Goal: Transaction & Acquisition: Subscribe to service/newsletter

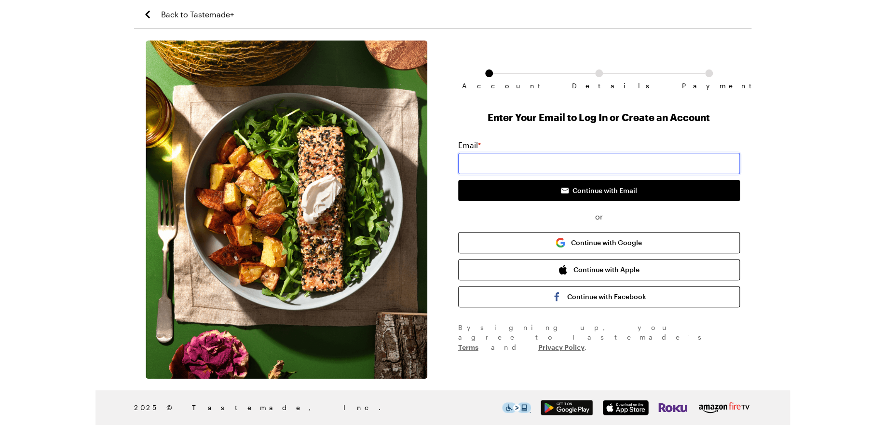
click at [503, 165] on input "email" at bounding box center [599, 163] width 282 height 21
click at [507, 130] on div "Enter Your Email to Log In or Create an Account Email * Continue with Email or …" at bounding box center [599, 231] width 282 height 242
click at [562, 165] on input "email" at bounding box center [599, 163] width 282 height 21
type input "[EMAIL_ADDRESS][DOMAIN_NAME]"
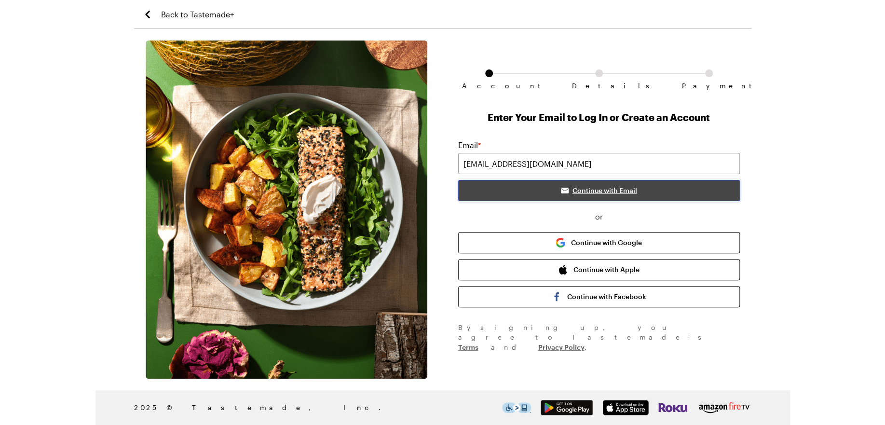
click at [567, 193] on icon "submit" at bounding box center [565, 191] width 8 height 5
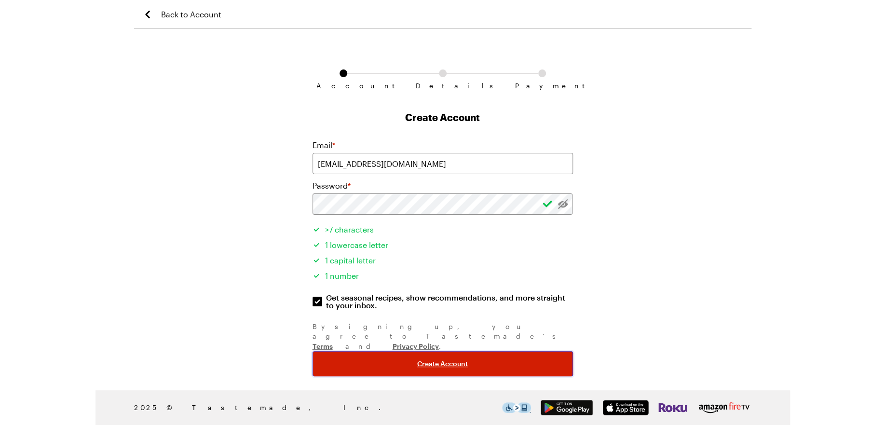
click at [413, 351] on button "Create Account" at bounding box center [443, 363] width 261 height 25
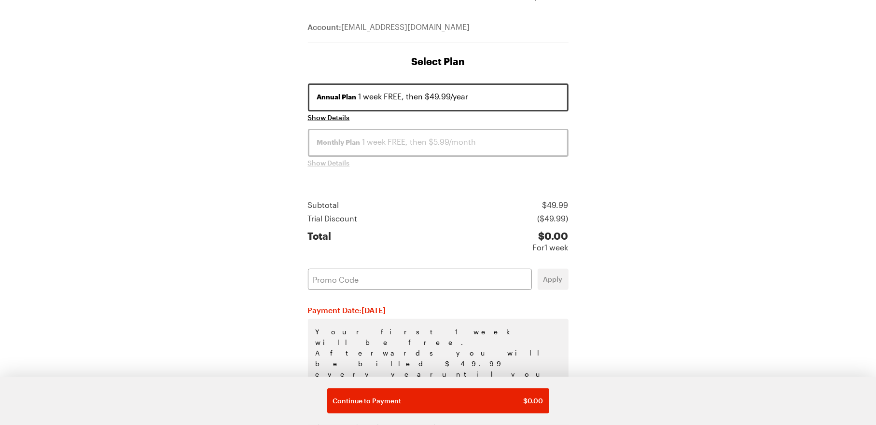
scroll to position [113, 0]
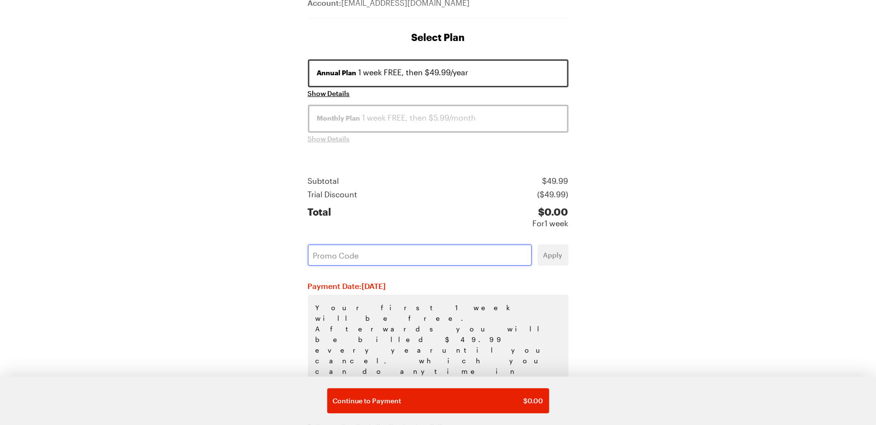
click at [371, 256] on input "text" at bounding box center [420, 255] width 224 height 21
click at [552, 253] on span "Apply" at bounding box center [552, 255] width 19 height 10
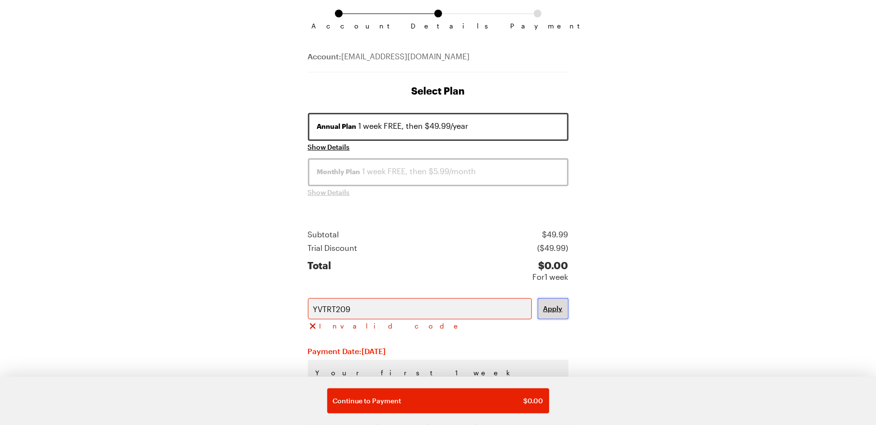
scroll to position [120, 0]
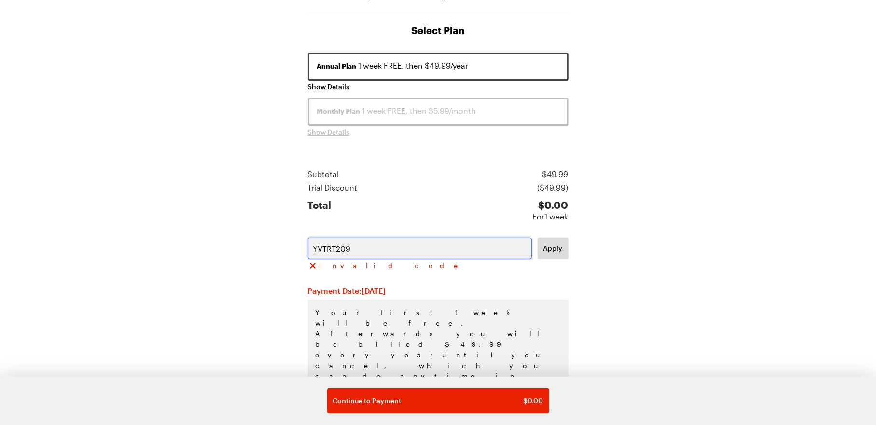
click at [345, 249] on input "YVTRT209" at bounding box center [420, 248] width 224 height 21
type input "YVTRT2O9"
click at [558, 253] on button "Apply" at bounding box center [552, 248] width 31 height 21
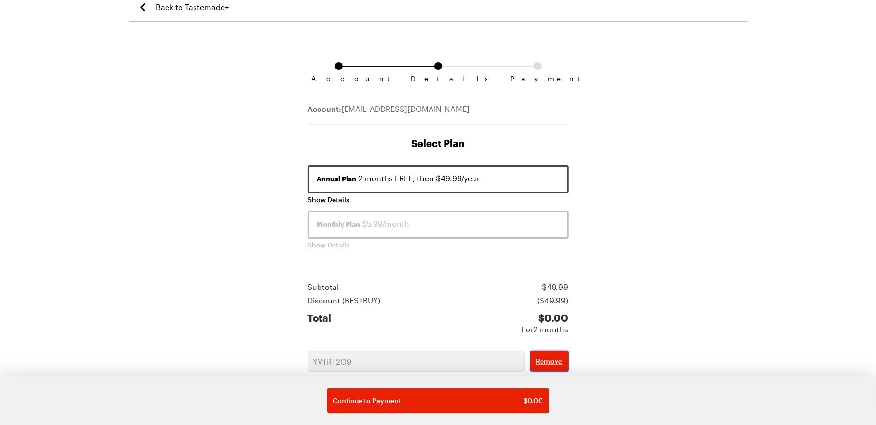
scroll to position [0, 0]
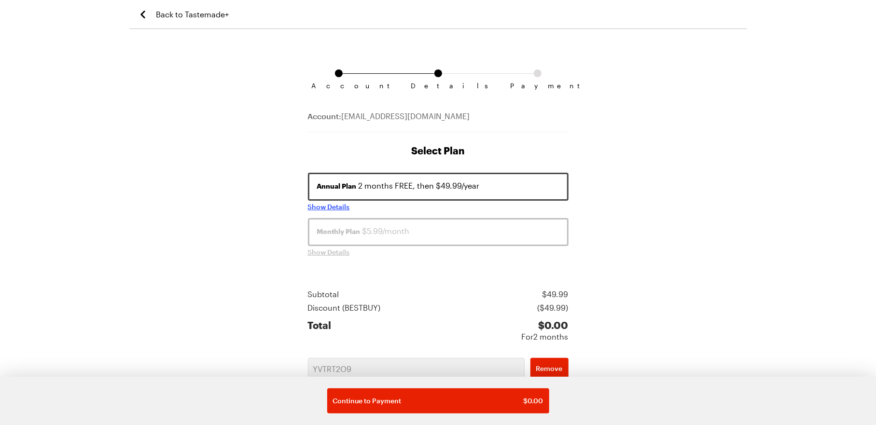
click at [318, 209] on span "Show Details" at bounding box center [329, 207] width 42 height 10
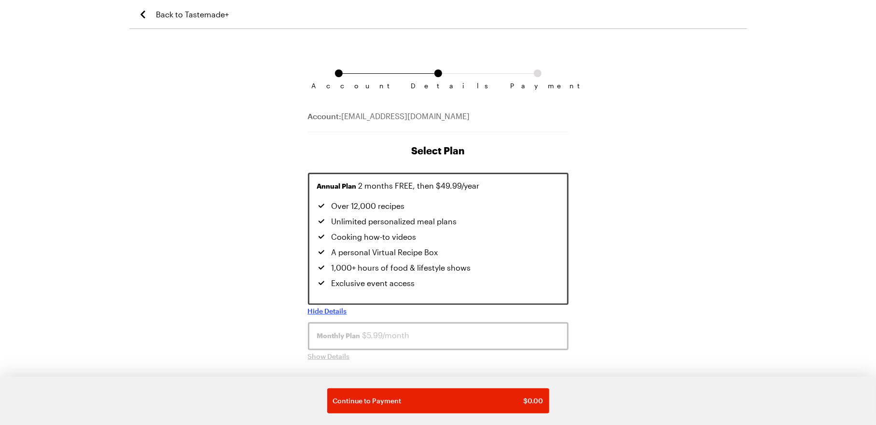
click at [321, 306] on span "Hide Details" at bounding box center [327, 311] width 39 height 10
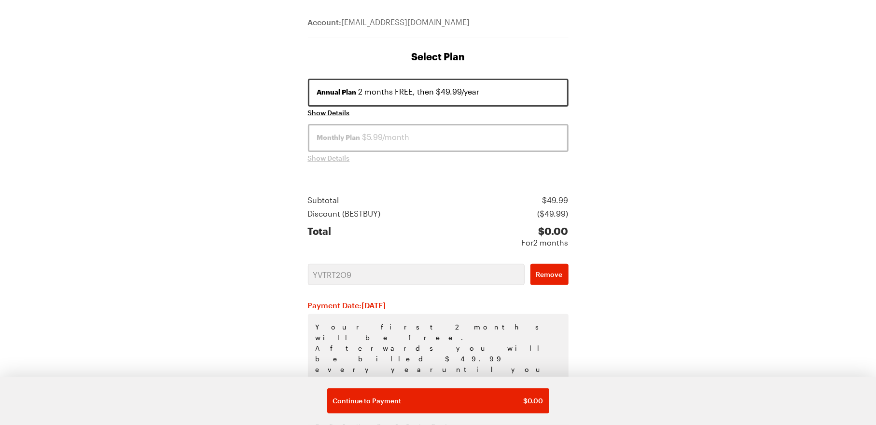
scroll to position [113, 0]
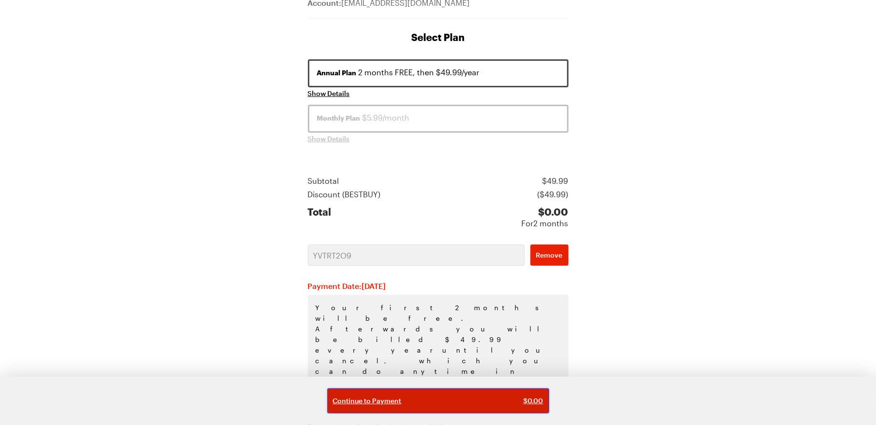
click at [418, 402] on div "Continue to Payment $ 0.00" at bounding box center [438, 401] width 210 height 10
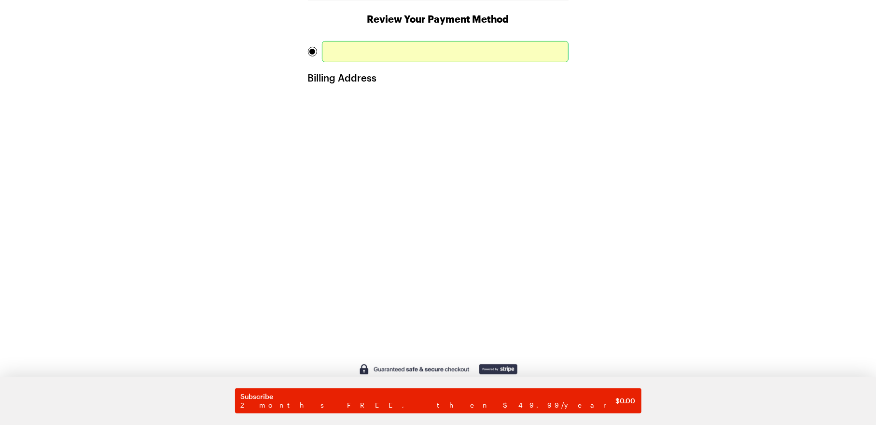
scroll to position [194, 0]
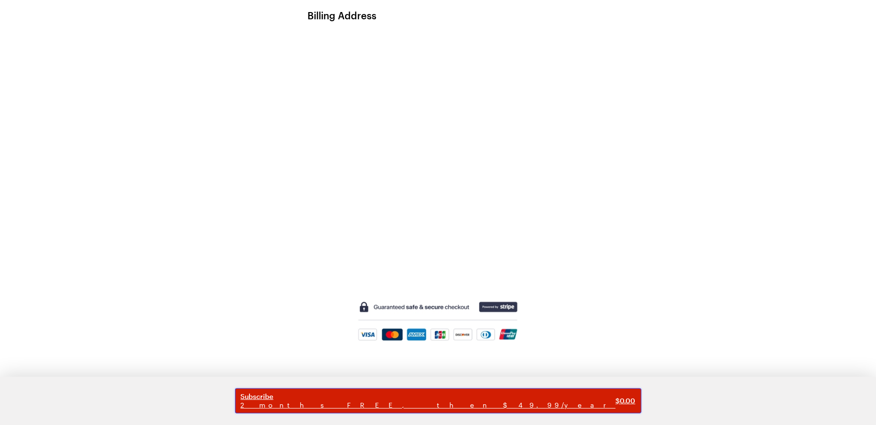
click at [391, 401] on span "2 months FREE, then $49.99/year" at bounding box center [428, 405] width 375 height 9
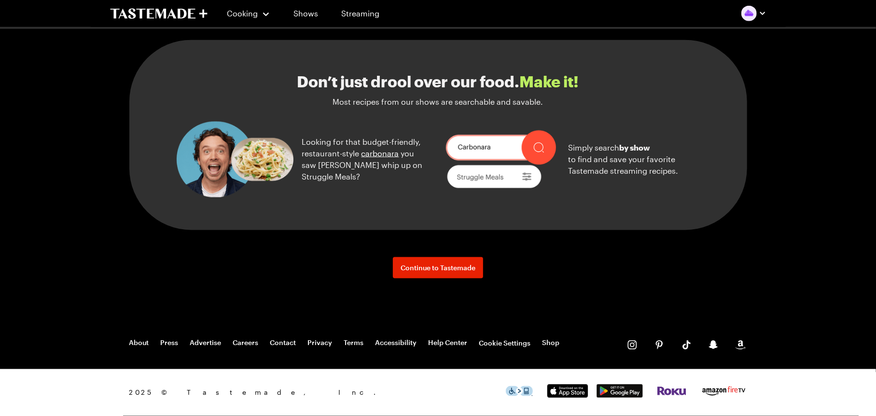
scroll to position [1065, 0]
click at [443, 270] on span "Continue to Tastemade" at bounding box center [437, 268] width 75 height 10
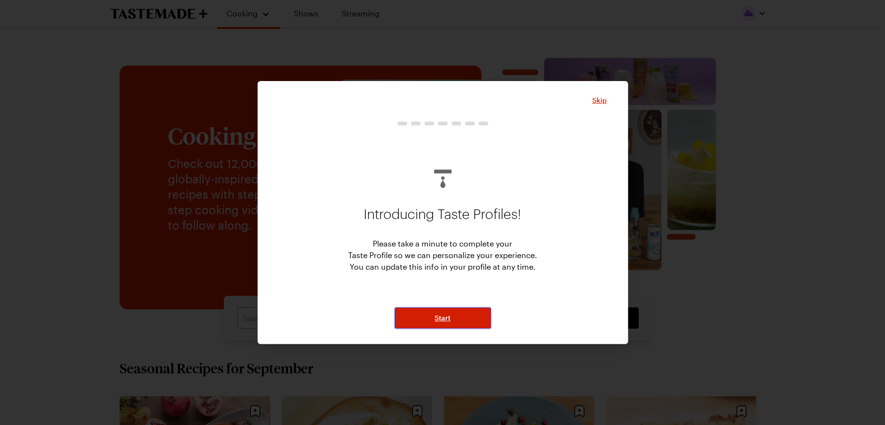
click at [457, 315] on button "Start" at bounding box center [443, 317] width 96 height 21
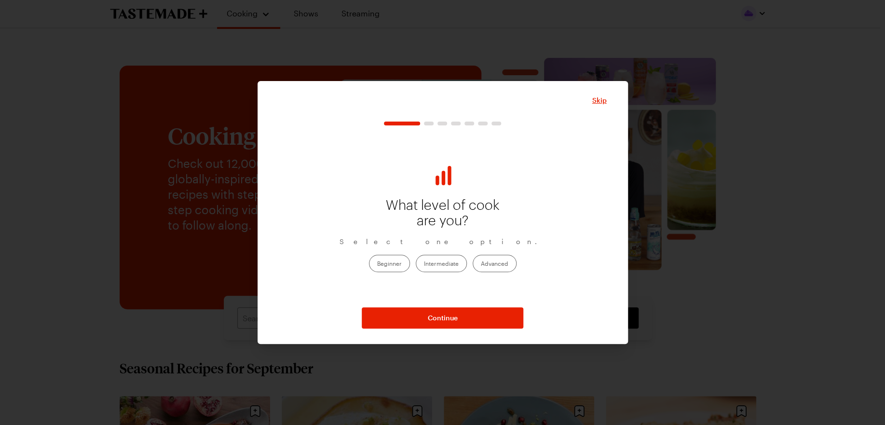
click at [444, 263] on label "Intermediate" at bounding box center [441, 263] width 51 height 17
click at [424, 264] on input "Intermediate" at bounding box center [424, 264] width 0 height 0
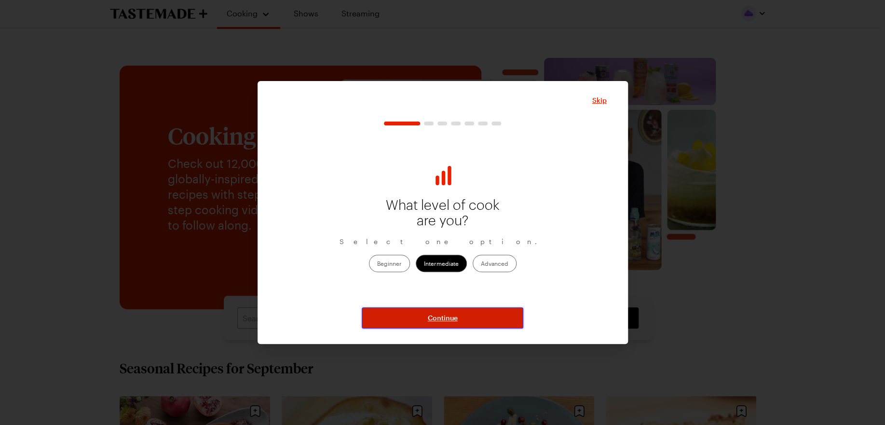
click at [449, 318] on span "Continue" at bounding box center [443, 318] width 30 height 10
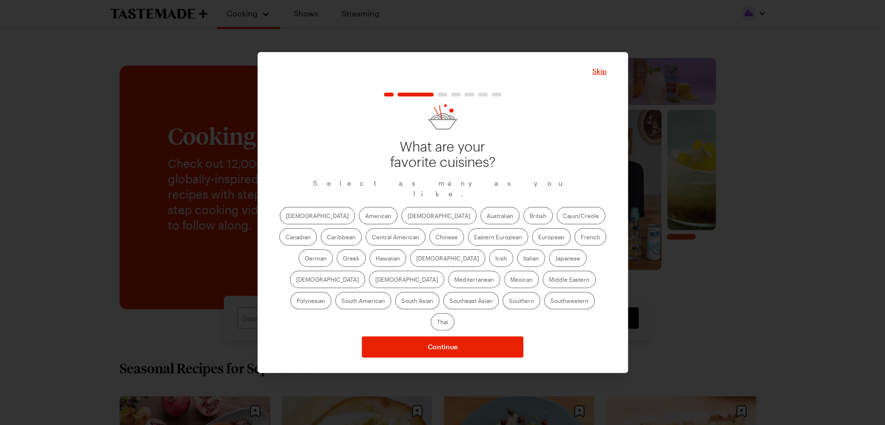
click at [359, 221] on label "American" at bounding box center [378, 215] width 39 height 17
click at [365, 217] on input "American" at bounding box center [365, 217] width 0 height 0
click at [401, 221] on label "[DEMOGRAPHIC_DATA]" at bounding box center [438, 215] width 75 height 17
click at [408, 217] on input "[DEMOGRAPHIC_DATA]" at bounding box center [408, 217] width 0 height 0
click at [504, 288] on label "Mexican" at bounding box center [521, 279] width 35 height 17
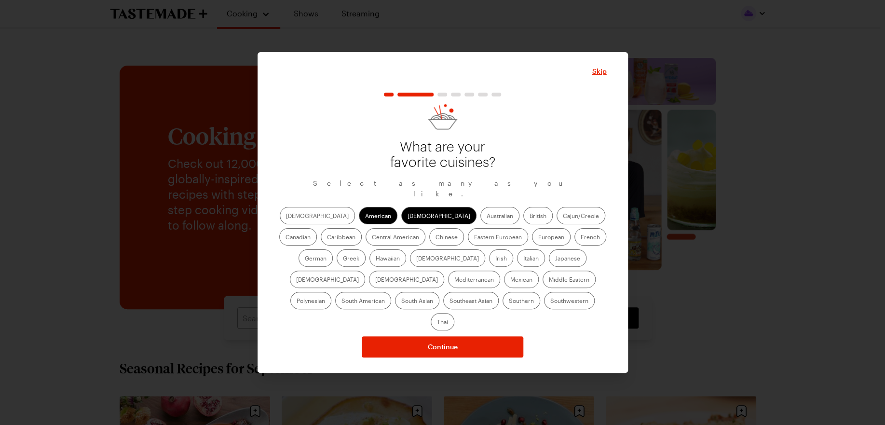
click at [510, 280] on input "Mexican" at bounding box center [510, 280] width 0 height 0
click at [429, 244] on label "Chinese" at bounding box center [446, 236] width 35 height 17
click at [436, 238] on input "Chinese" at bounding box center [436, 238] width 0 height 0
click at [517, 267] on label "Italian" at bounding box center [531, 257] width 28 height 17
click at [523, 259] on input "Italian" at bounding box center [523, 259] width 0 height 0
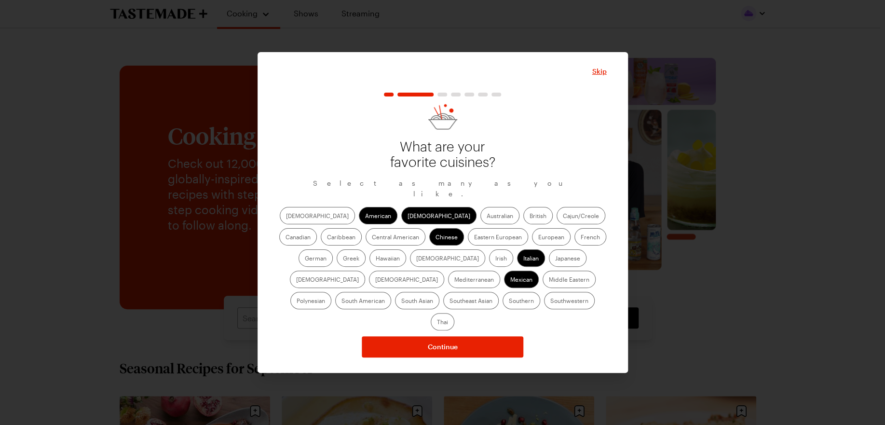
click at [366, 244] on label "Central American" at bounding box center [396, 236] width 60 height 17
click at [372, 238] on American "Central American" at bounding box center [372, 238] width 0 height 0
click at [391, 292] on label "South American" at bounding box center [363, 300] width 56 height 17
click at [342, 302] on American "South American" at bounding box center [342, 302] width 0 height 0
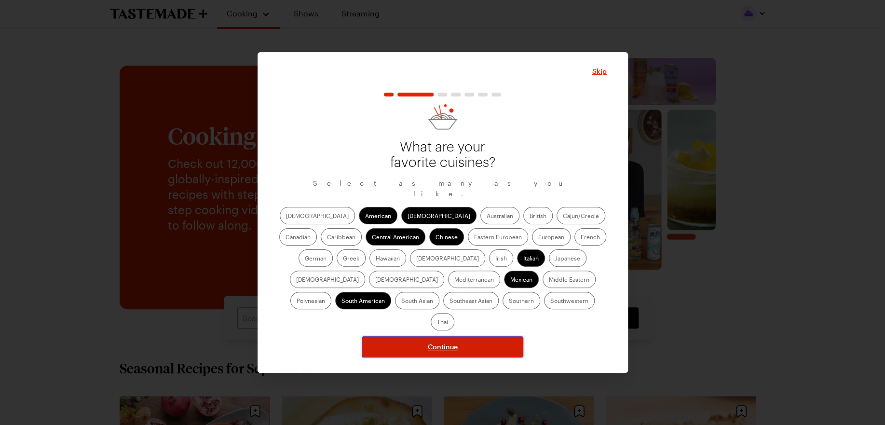
click at [422, 336] on button "Continue" at bounding box center [443, 346] width 162 height 21
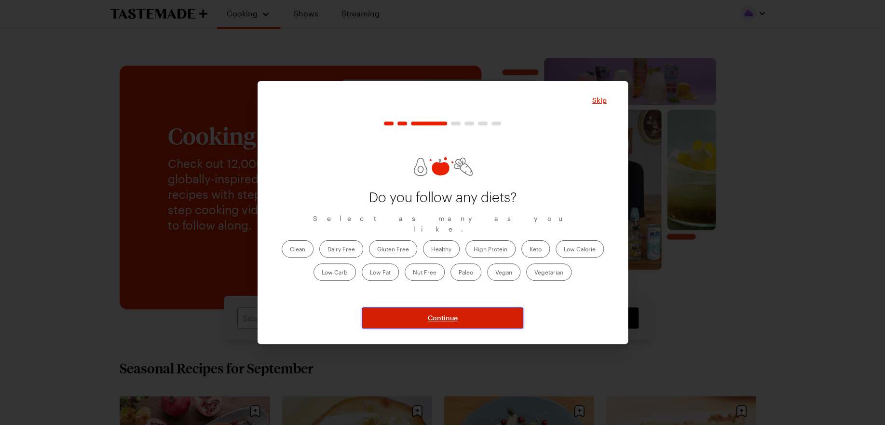
click at [406, 321] on button "Continue" at bounding box center [443, 317] width 162 height 21
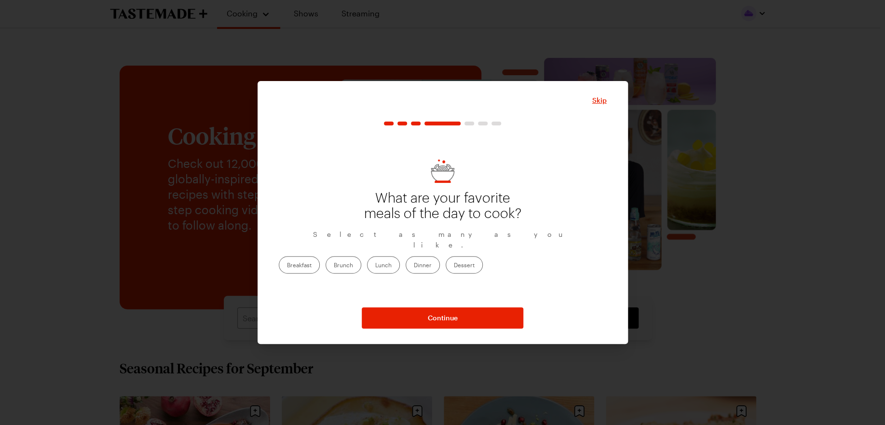
click at [440, 259] on label "Dinner" at bounding box center [423, 264] width 34 height 17
click at [414, 266] on input "Dinner" at bounding box center [414, 266] width 0 height 0
click at [400, 259] on label "Lunch" at bounding box center [383, 264] width 33 height 17
click at [375, 266] on input "Lunch" at bounding box center [375, 266] width 0 height 0
click at [320, 264] on label "Breakfast" at bounding box center [299, 264] width 41 height 17
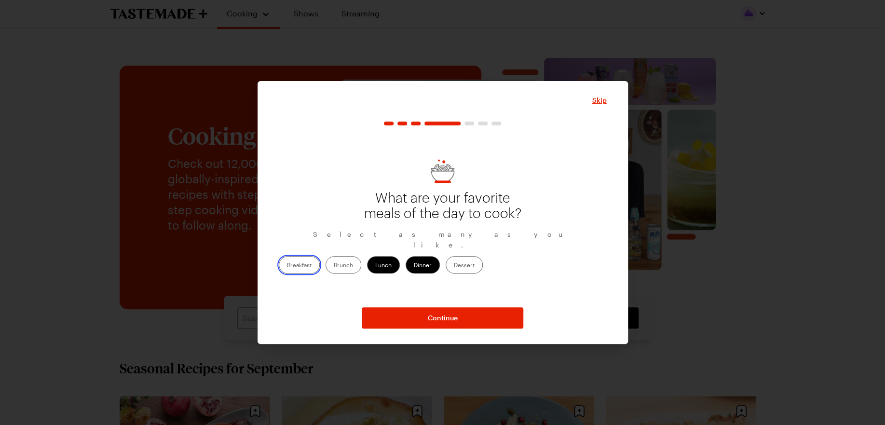
click at [287, 266] on input "Breakfast" at bounding box center [287, 266] width 0 height 0
click at [483, 258] on label "Dessert" at bounding box center [464, 264] width 37 height 17
click at [454, 266] on input "Dessert" at bounding box center [454, 266] width 0 height 0
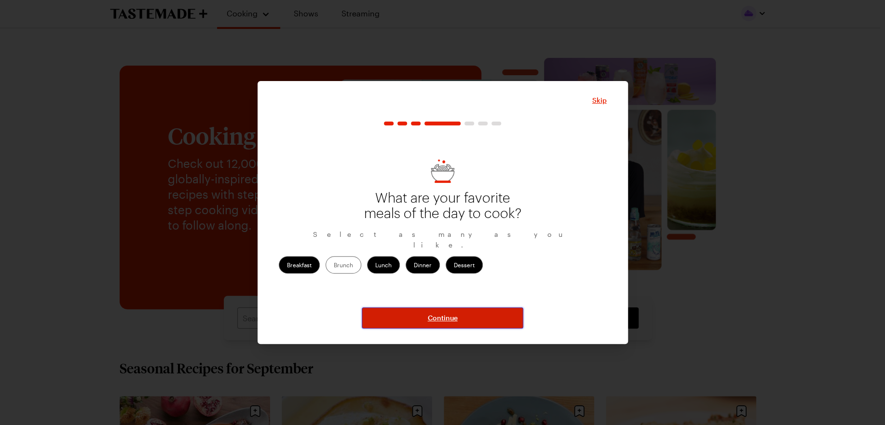
click at [483, 311] on button "Continue" at bounding box center [443, 317] width 162 height 21
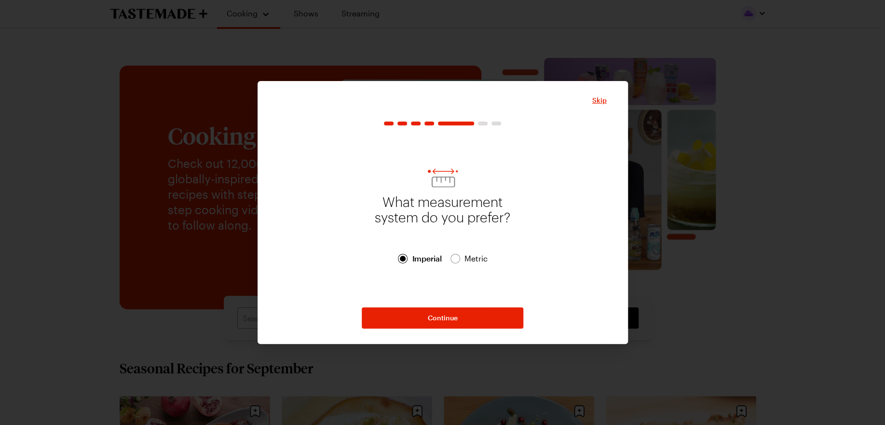
drag, startPoint x: 483, startPoint y: 311, endPoint x: 349, endPoint y: 281, distance: 137.4
click at [349, 281] on div "What measurement system do you prefer? Imperial Imperial Metric Metric" at bounding box center [443, 216] width 328 height 170
click at [464, 321] on button "Continue" at bounding box center [443, 317] width 162 height 21
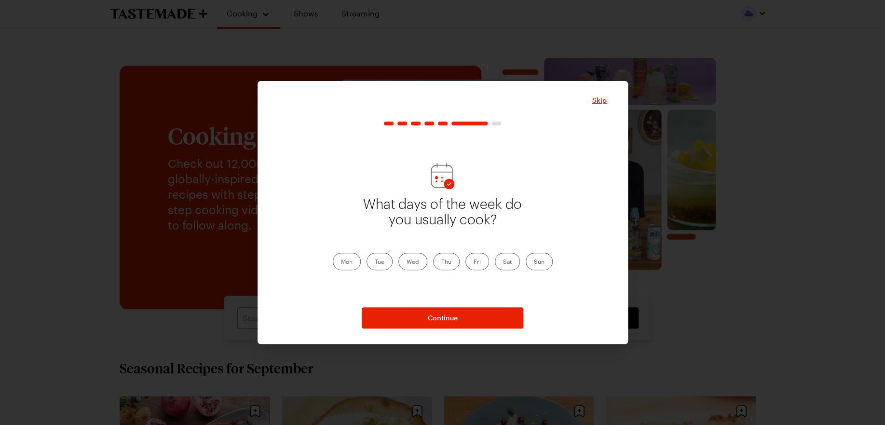
click at [354, 268] on label "Mon" at bounding box center [347, 261] width 28 height 17
click at [341, 262] on input "Mon" at bounding box center [341, 262] width 0 height 0
click at [378, 265] on label "Tue" at bounding box center [380, 261] width 26 height 17
click at [375, 262] on input "Tue" at bounding box center [375, 262] width 0 height 0
click at [409, 266] on label "Wed" at bounding box center [412, 261] width 29 height 17
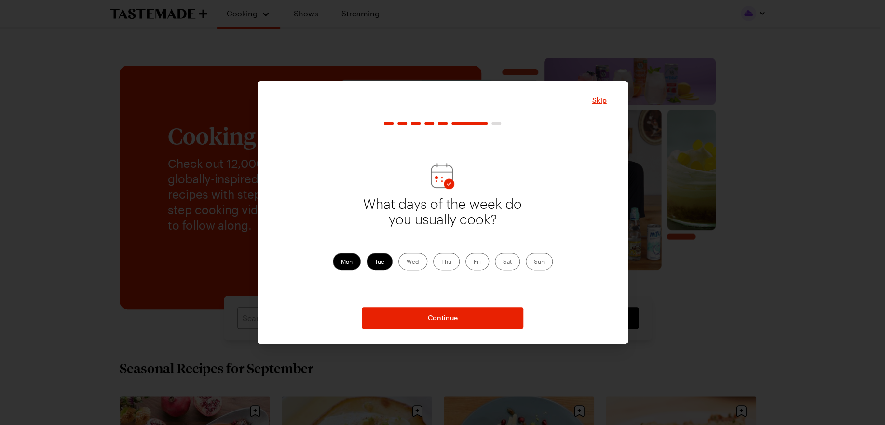
click at [407, 262] on input "Wed" at bounding box center [407, 262] width 0 height 0
click at [453, 268] on label "Thu" at bounding box center [446, 261] width 27 height 17
click at [441, 262] on input "Thu" at bounding box center [441, 262] width 0 height 0
click at [479, 267] on label "Fri" at bounding box center [478, 261] width 24 height 17
click at [474, 262] on input "Fri" at bounding box center [474, 262] width 0 height 0
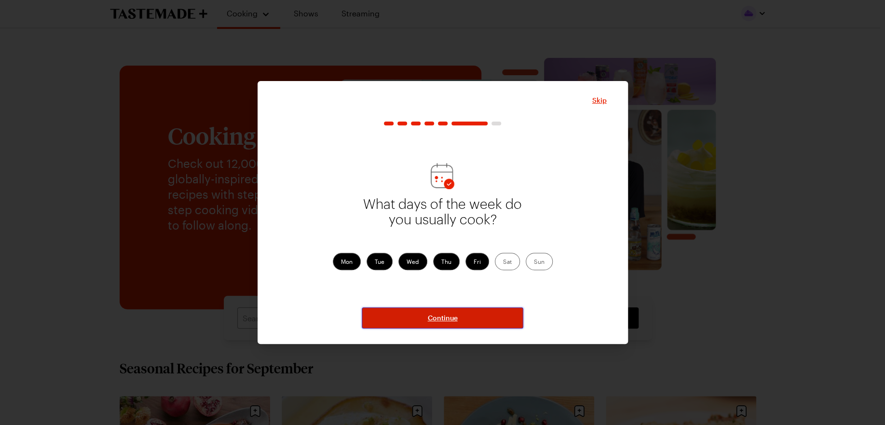
click at [479, 311] on button "Continue" at bounding box center [443, 317] width 162 height 21
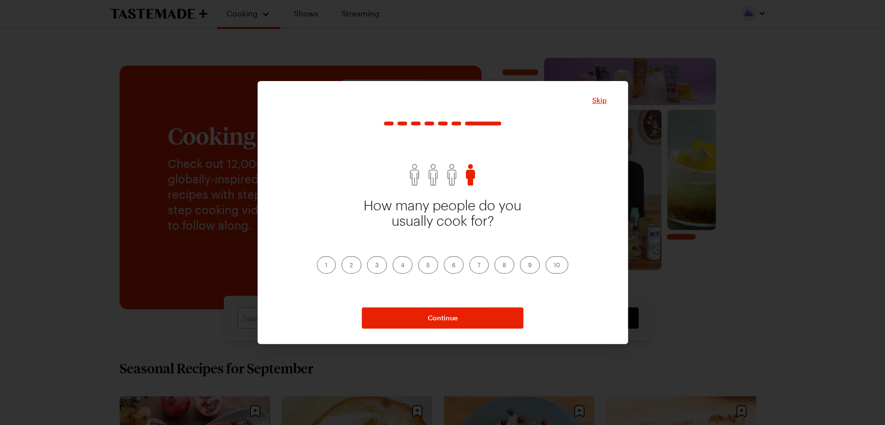
click at [405, 267] on label "4" at bounding box center [403, 264] width 20 height 17
click at [401, 266] on input "4" at bounding box center [401, 266] width 0 height 0
click at [379, 269] on label "3" at bounding box center [377, 264] width 20 height 17
click at [375, 266] on input "3" at bounding box center [375, 266] width 0 height 0
click at [402, 264] on label "4" at bounding box center [403, 264] width 20 height 17
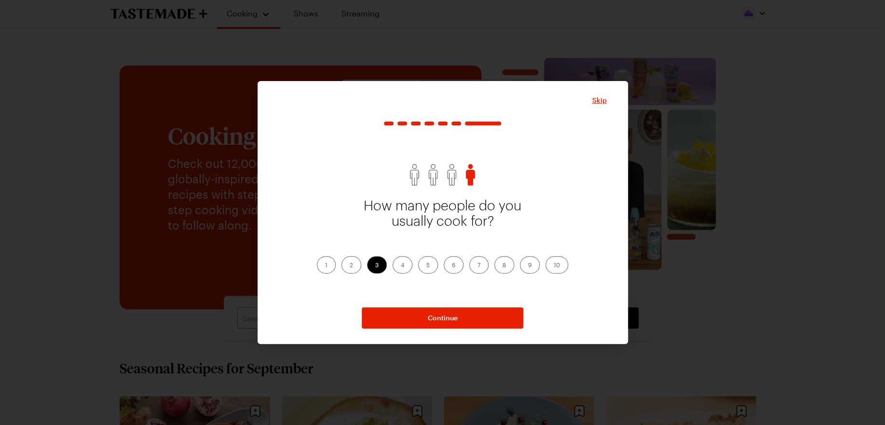
click at [401, 266] on input "4" at bounding box center [401, 266] width 0 height 0
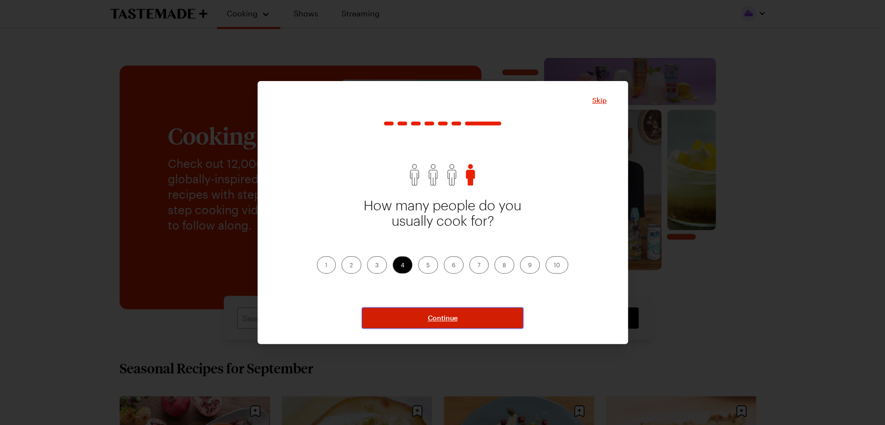
click at [428, 319] on span "Continue" at bounding box center [443, 318] width 30 height 10
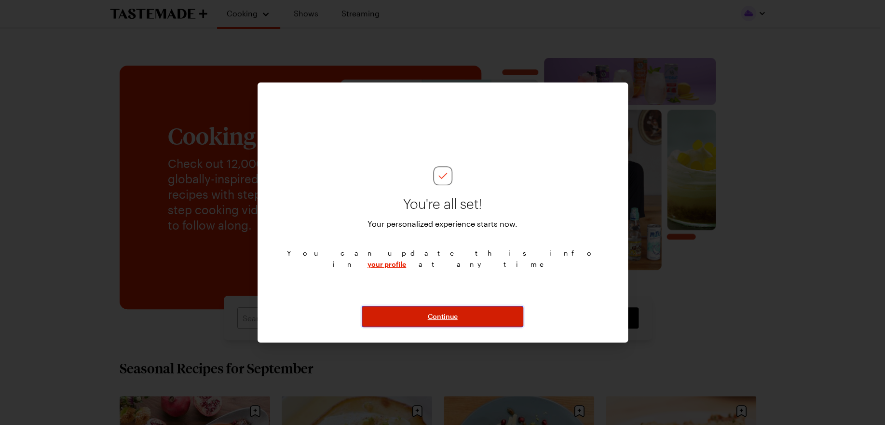
click at [432, 319] on span "Continue" at bounding box center [443, 317] width 30 height 10
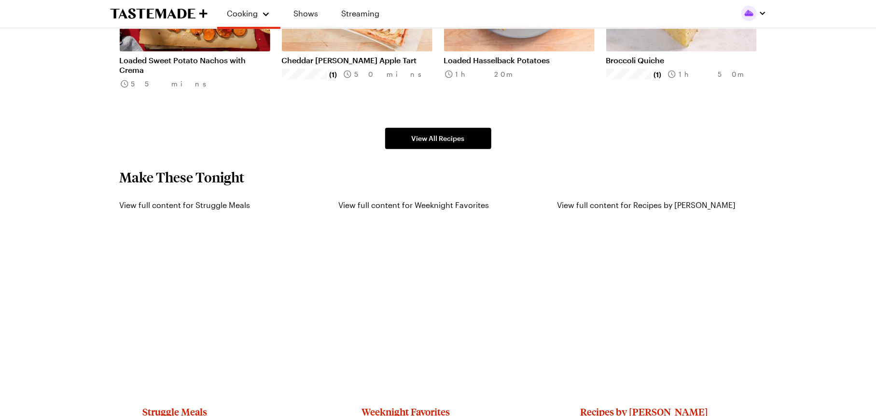
scroll to position [724, 0]
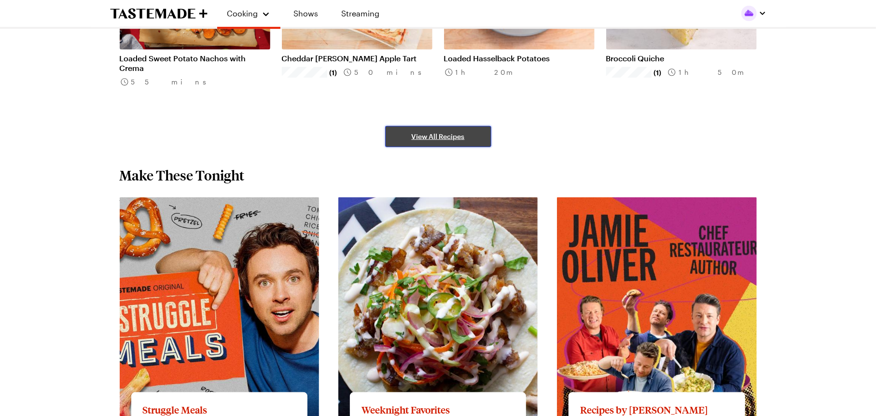
click at [437, 143] on link "View All Recipes" at bounding box center [438, 136] width 106 height 21
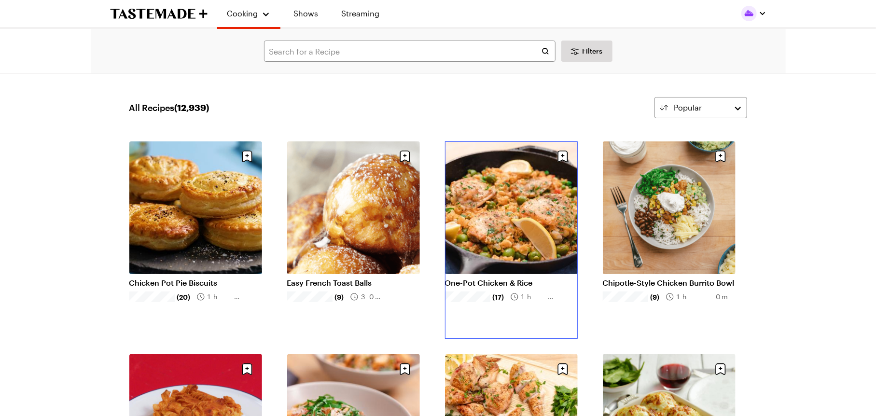
click at [487, 278] on link "One-Pot Chicken & Rice" at bounding box center [511, 283] width 133 height 10
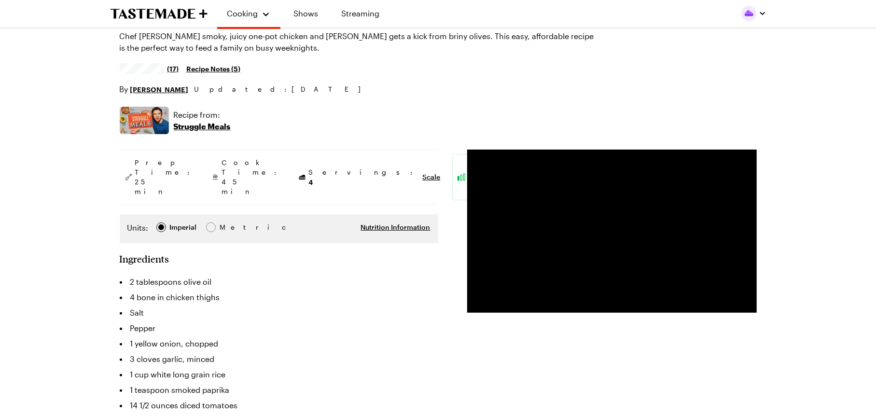
scroll to position [60, 0]
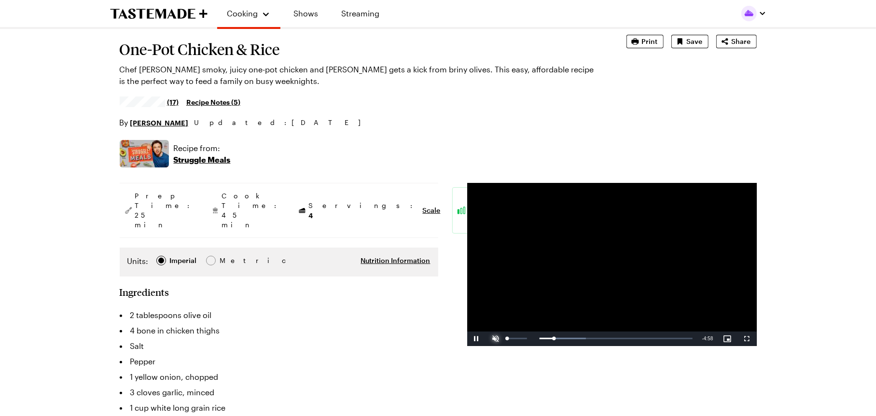
click at [495, 339] on span "Video Player" at bounding box center [495, 339] width 19 height 0
click at [753, 339] on span "Video Player" at bounding box center [746, 339] width 19 height 0
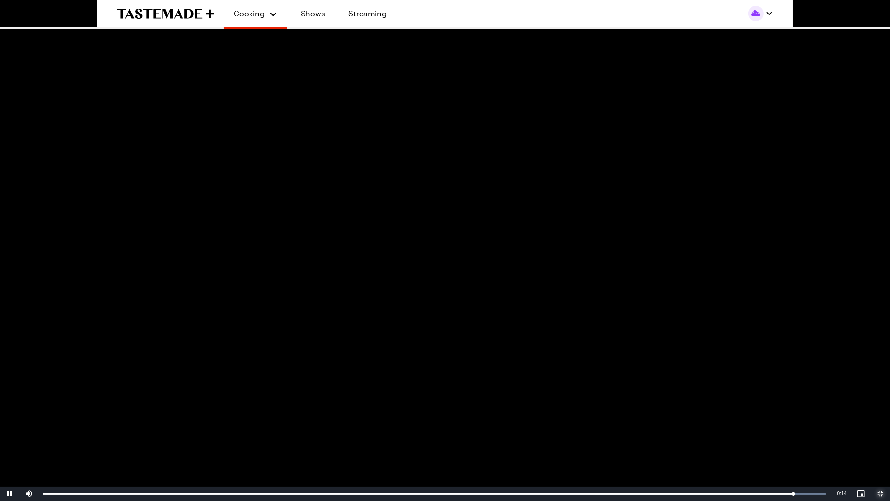
click at [879, 425] on span "Video Player" at bounding box center [879, 494] width 19 height 0
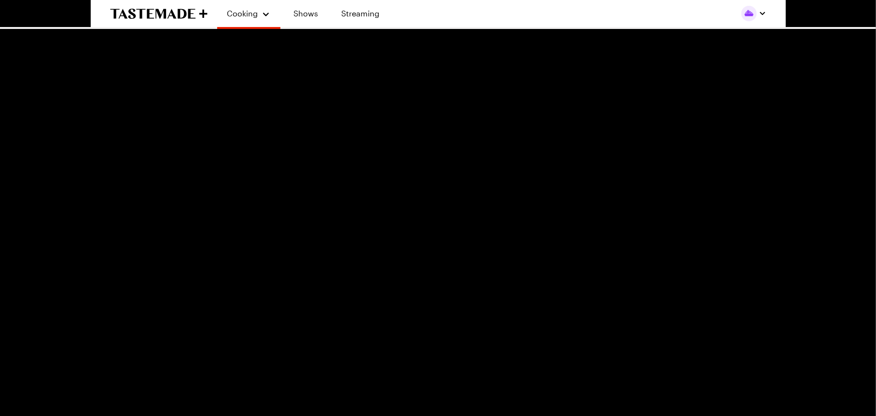
scroll to position [0, 0]
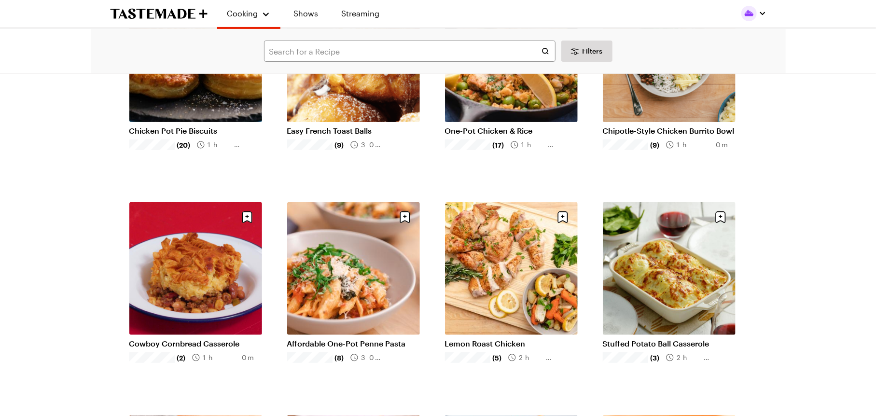
scroll to position [181, 0]
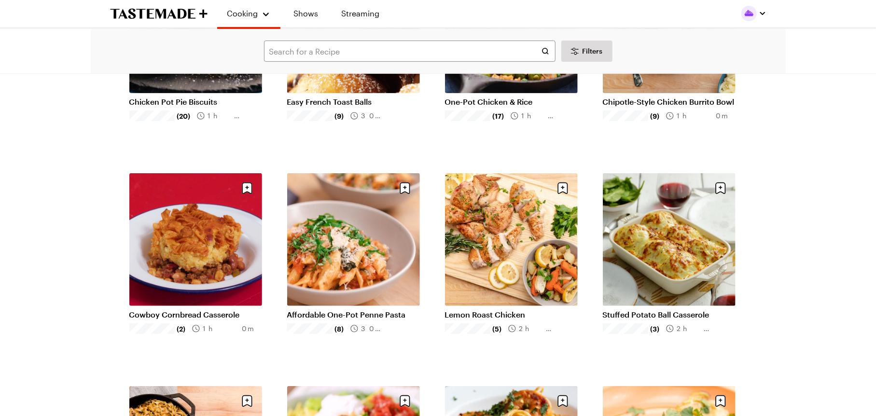
drag, startPoint x: 99, startPoint y: 289, endPoint x: 48, endPoint y: 377, distance: 101.2
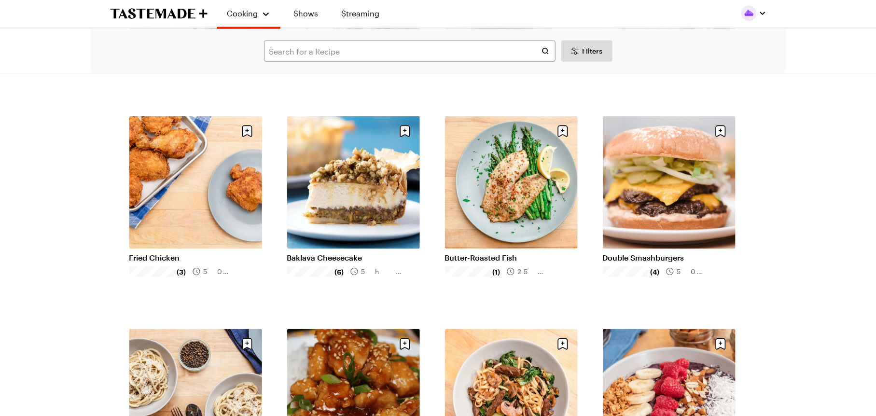
scroll to position [904, 0]
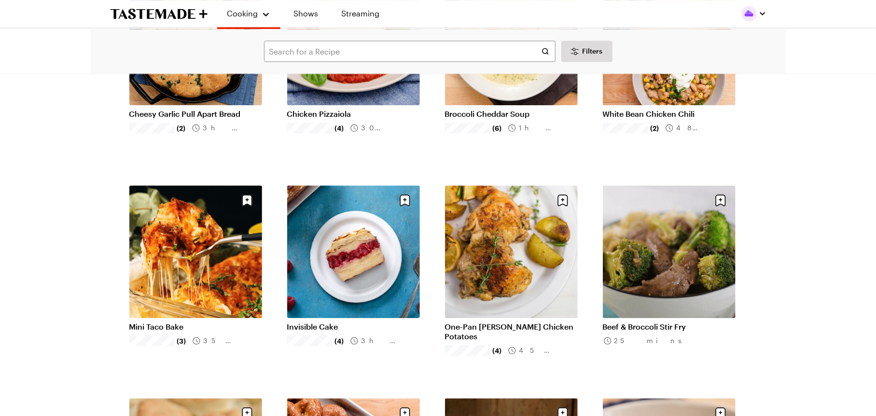
scroll to position [1447, 0]
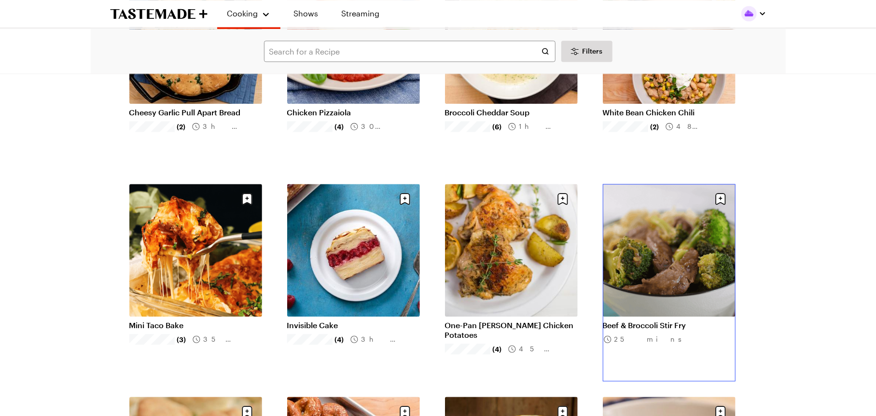
click at [663, 320] on link "Beef & Broccoli Stir Fry" at bounding box center [669, 325] width 133 height 10
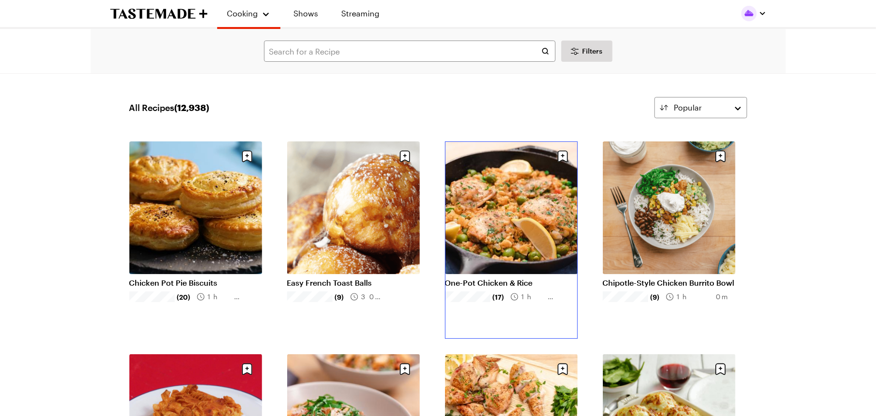
click at [503, 278] on link "One-Pot Chicken & Rice" at bounding box center [511, 283] width 133 height 10
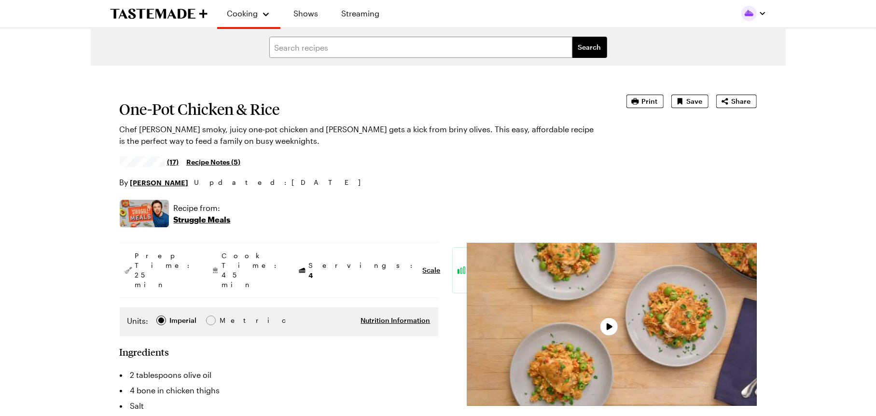
type textarea "x"
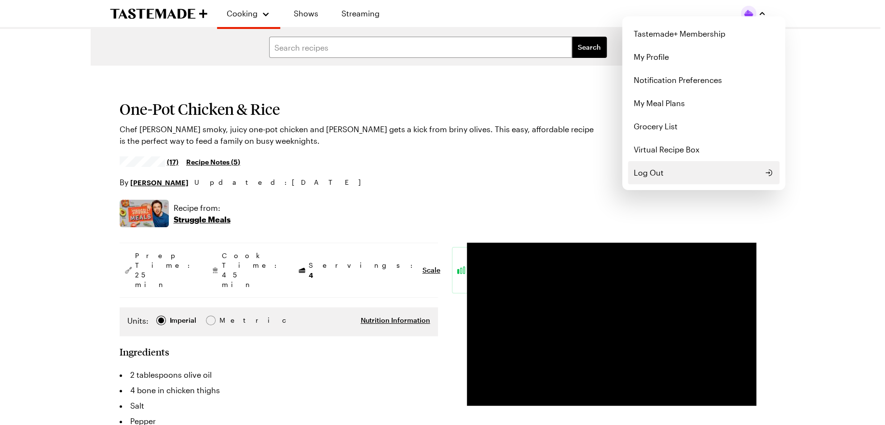
click at [681, 169] on button "Log Out" at bounding box center [703, 172] width 151 height 23
